Goal: Task Accomplishment & Management: Complete application form

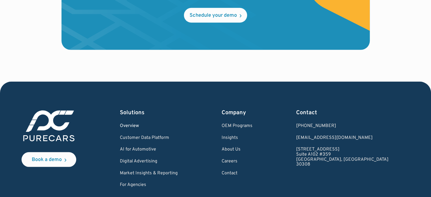
scroll to position [1730, 0]
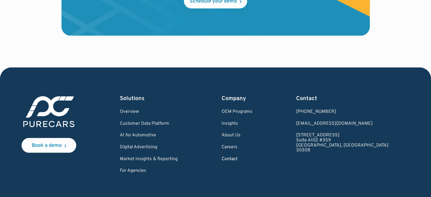
click at [252, 157] on link "Contact" at bounding box center [237, 159] width 31 height 5
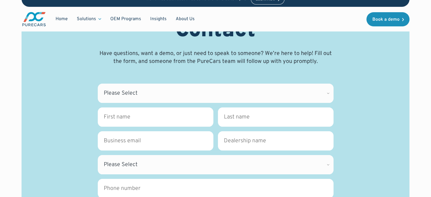
scroll to position [85, 0]
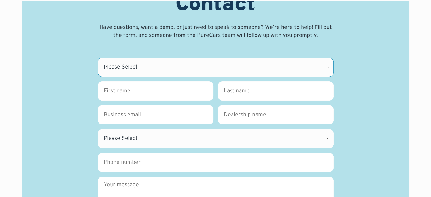
click at [172, 62] on select "Please Select CDK Support Sales Support Billing Press Other" at bounding box center [216, 67] width 236 height 19
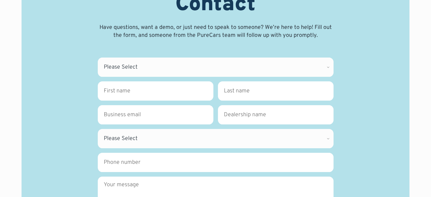
click at [63, 66] on div "Contact Have questions, want a demo, or just need to speak to someone? We’re he…" at bounding box center [215, 132] width 361 height 280
click at [138, 68] on select "Please Select CDK Support Sales Support Billing Press Other" at bounding box center [216, 67] width 236 height 19
click at [345, 46] on div "Contact Have questions, want a demo, or just need to speak to someone? We’re he…" at bounding box center [215, 132] width 361 height 280
click at [163, 66] on select "Please Select CDK Support Sales Support Billing Press Other" at bounding box center [216, 67] width 236 height 19
select select "Other"
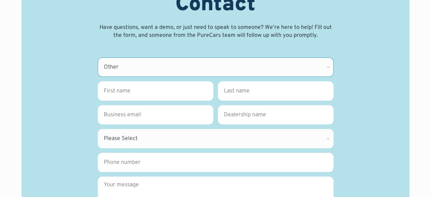
click at [98, 58] on select "Please Select CDK Support Sales Support Billing Press Other" at bounding box center [216, 67] width 236 height 19
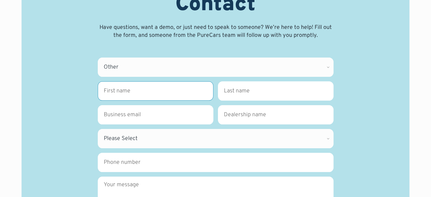
click at [109, 90] on input "First name *" at bounding box center [156, 90] width 116 height 19
type input "Jason"
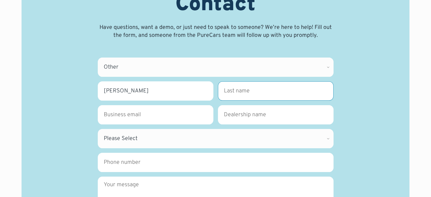
type input "Ludwig"
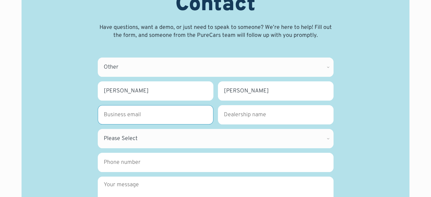
type input "jludwig@insigniagroup.com"
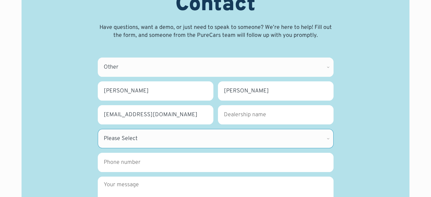
select select "SC"
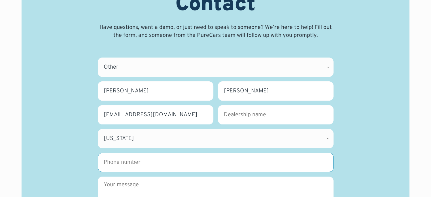
type input "9789981060"
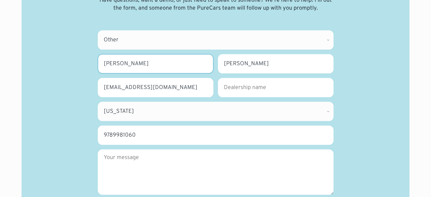
scroll to position [142, 0]
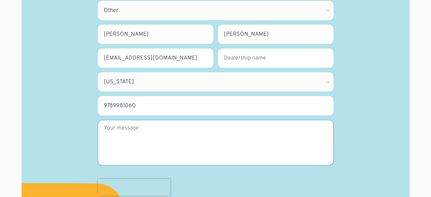
click at [132, 133] on textarea "Message" at bounding box center [216, 142] width 236 height 45
paste textarea "Reached out to Christina Cuatro"
type textarea "Reached out to Christina Cuatro"
drag, startPoint x: 188, startPoint y: 129, endPoint x: 84, endPoint y: 140, distance: 104.1
click at [84, 140] on div "Contact Have questions, want a demo, or just need to speak to someone? We’re he…" at bounding box center [215, 75] width 361 height 280
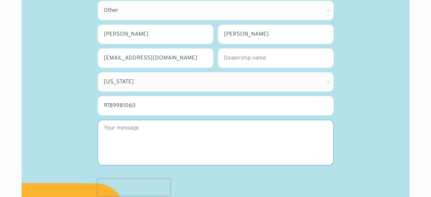
paste textarea "Good Morning! I'd like to arrange a brief introductory meeting during Digital D…"
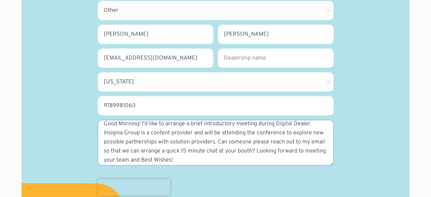
scroll to position [0, 0]
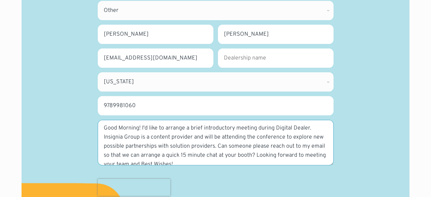
drag, startPoint x: 142, startPoint y: 127, endPoint x: 101, endPoint y: 132, distance: 40.8
click at [101, 132] on textarea "Good Morning! I'd like to arrange a brief introductory meeting during Digital D…" at bounding box center [216, 142] width 236 height 45
click at [144, 137] on textarea "I'd like to arrange a brief introductory meeting during Digital Dealer. Insigni…" at bounding box center [216, 142] width 236 height 45
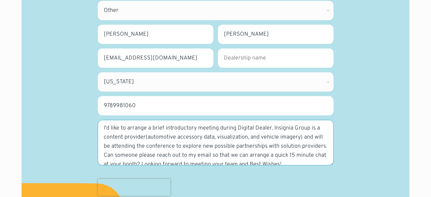
type textarea "I'd like to arrange a brief introductory meeting during Digital Dealer. Insigni…"
click at [296, 142] on textarea "I'd like to arrange a brief introductory meeting during Digital Dealer. Insigni…" at bounding box center [216, 142] width 236 height 45
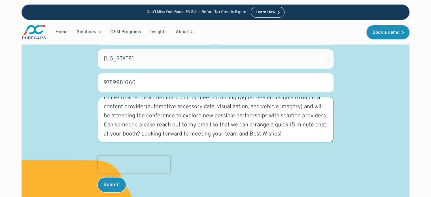
scroll to position [199, 0]
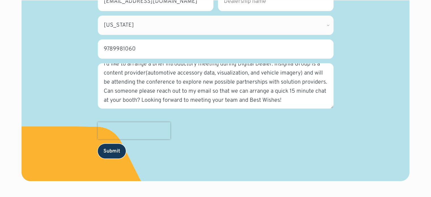
click at [107, 153] on input "Submit" at bounding box center [112, 151] width 28 height 15
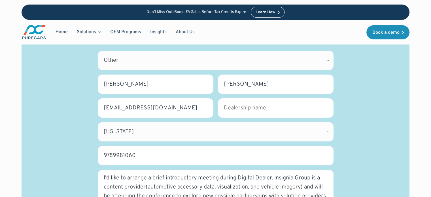
scroll to position [113, 0]
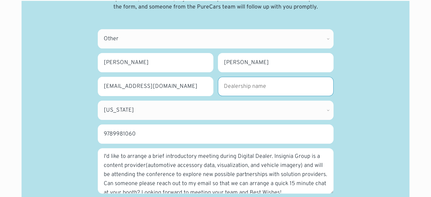
click at [239, 84] on input "Dealership name *" at bounding box center [276, 86] width 116 height 19
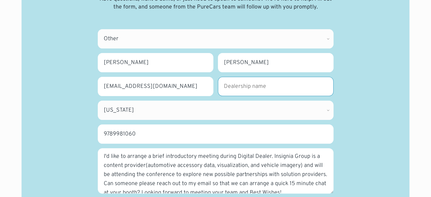
type input "Insignia Group"
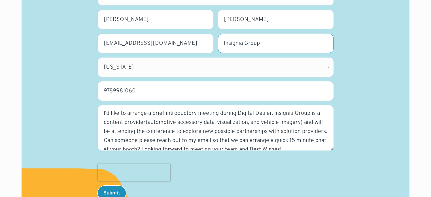
scroll to position [170, 0]
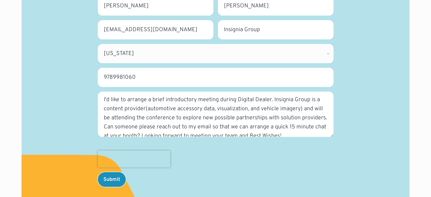
drag, startPoint x: 116, startPoint y: 182, endPoint x: 152, endPoint y: 186, distance: 36.2
click at [116, 182] on input "Submit" at bounding box center [112, 179] width 28 height 15
